Goal: Transaction & Acquisition: Purchase product/service

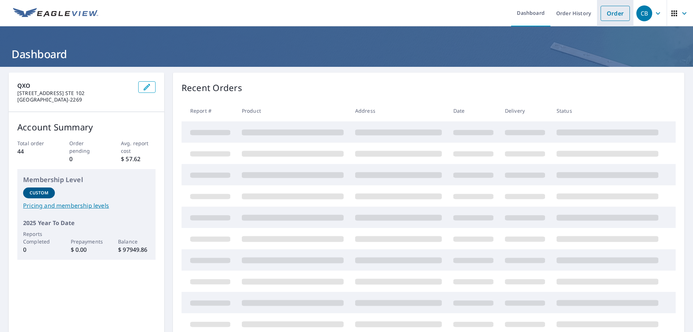
click at [609, 13] on link "Order" at bounding box center [615, 13] width 29 height 15
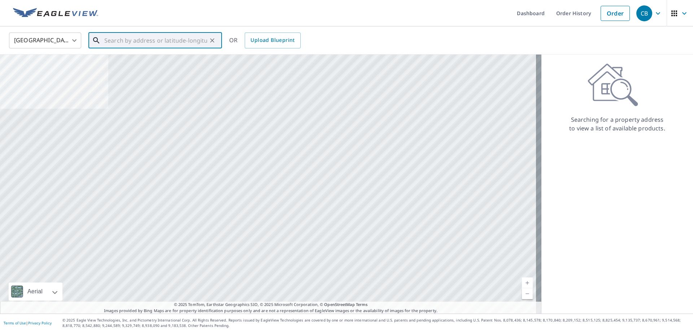
click at [143, 40] on input "text" at bounding box center [155, 40] width 103 height 20
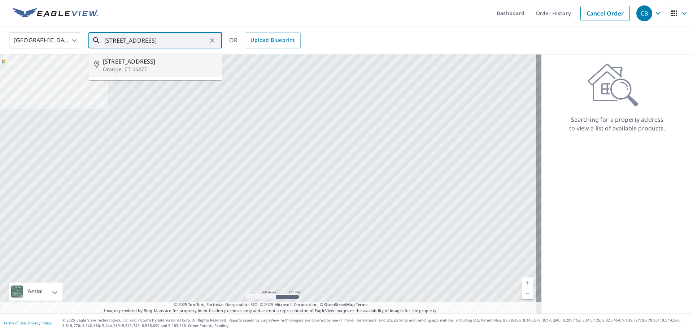
click at [139, 65] on span "[STREET_ADDRESS]" at bounding box center [159, 61] width 113 height 9
type input "[STREET_ADDRESS]"
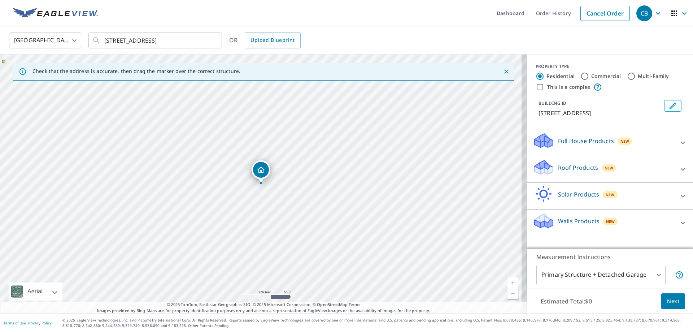
click at [629, 169] on div "Roof Products New" at bounding box center [604, 169] width 142 height 21
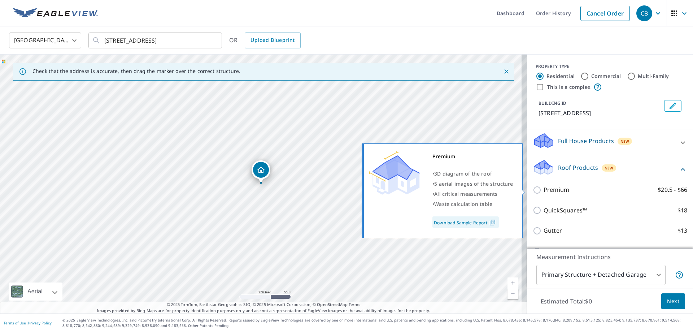
click at [609, 188] on label "Premium $20.5 - $66" at bounding box center [616, 189] width 144 height 9
click at [544, 188] on input "Premium $20.5 - $66" at bounding box center [538, 190] width 11 height 9
checkbox input "true"
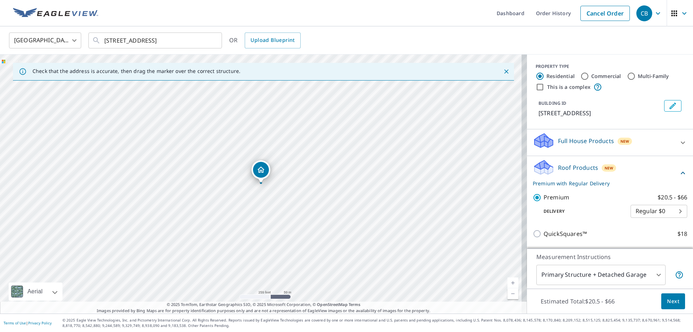
click at [667, 300] on span "Next" at bounding box center [673, 301] width 12 height 9
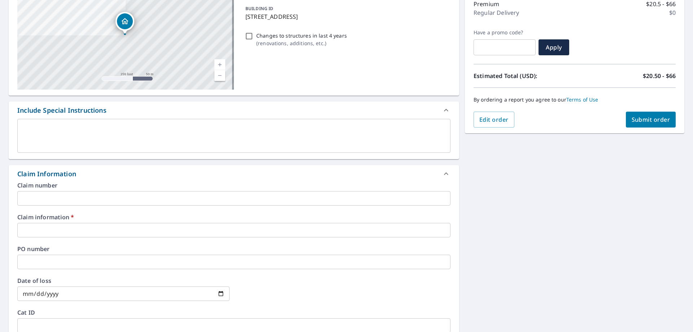
scroll to position [108, 0]
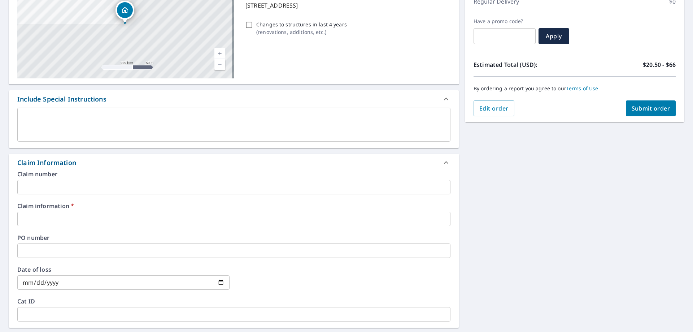
click at [89, 213] on input "text" at bounding box center [233, 219] width 433 height 14
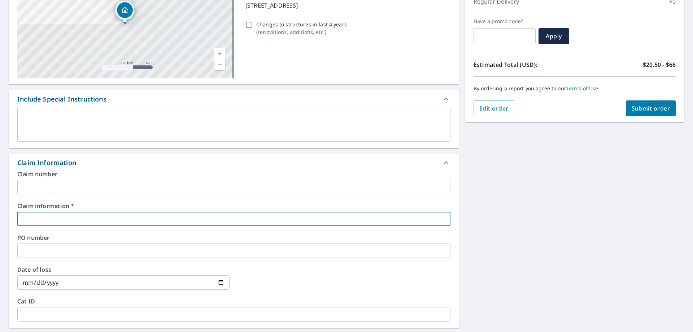
click at [88, 218] on input "text" at bounding box center [233, 219] width 433 height 14
type input "a"
checkbox input "true"
type input "ac"
checkbox input "true"
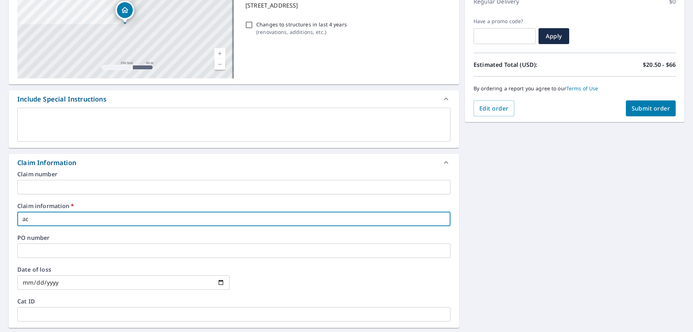
type input "acc"
checkbox input "true"
type input "acco"
checkbox input "true"
type input "accou"
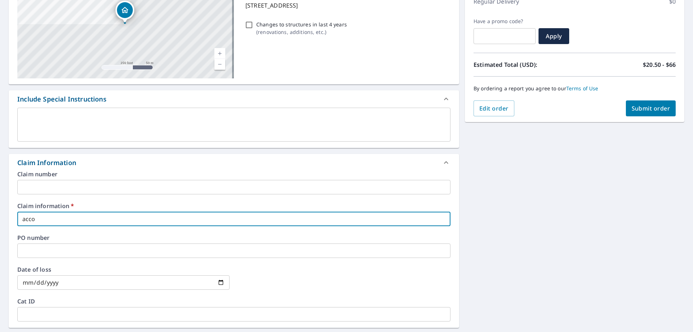
checkbox input "true"
type input "accoun"
checkbox input "true"
type input "account"
checkbox input "true"
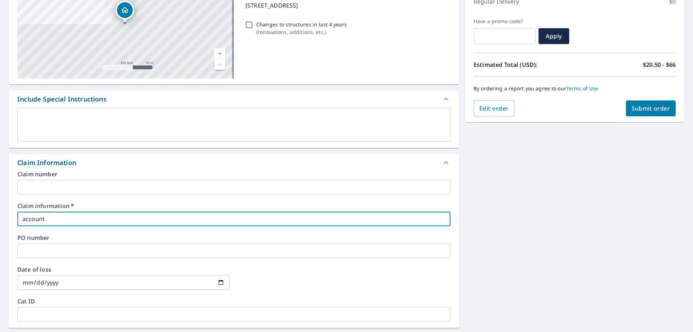
type input "account"
checkbox input "true"
type input "account 4"
checkbox input "true"
type input "account 40"
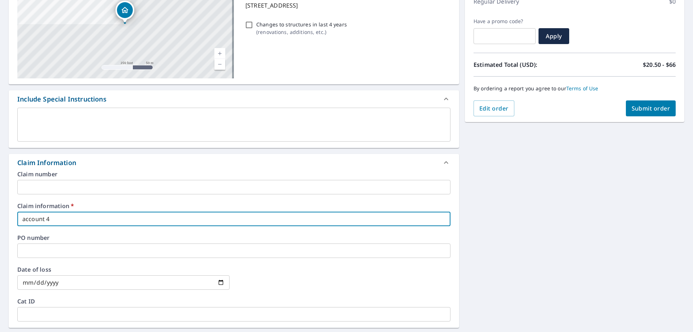
checkbox input "true"
type input "account 409"
checkbox input "true"
type input "account 40915"
checkbox input "true"
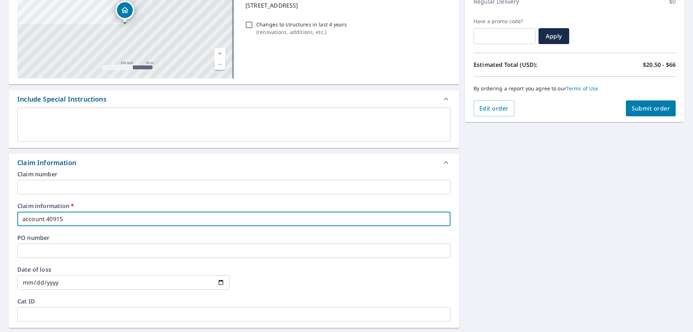
type input "account 409156"
checkbox input "true"
type input "account 409156"
click at [645, 105] on span "Submit order" at bounding box center [651, 108] width 39 height 8
checkbox input "true"
